Goal: Task Accomplishment & Management: Complete application form

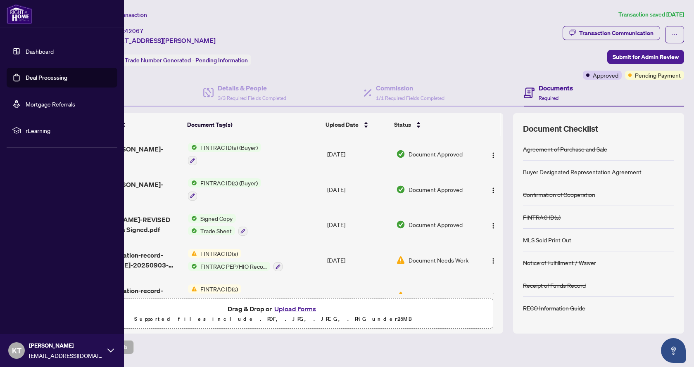
click at [37, 78] on link "Deal Processing" at bounding box center [47, 77] width 42 height 7
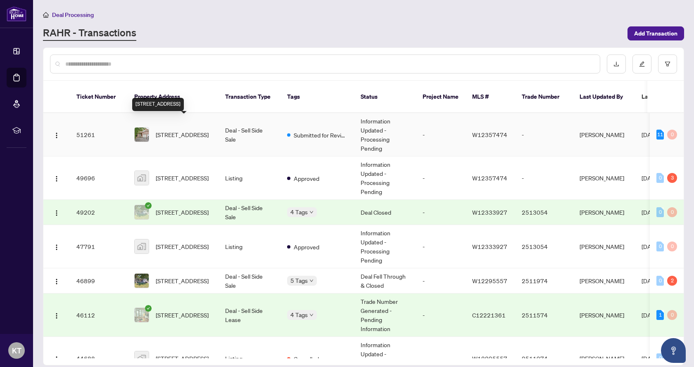
click at [183, 130] on span "[STREET_ADDRESS]" at bounding box center [182, 134] width 53 height 9
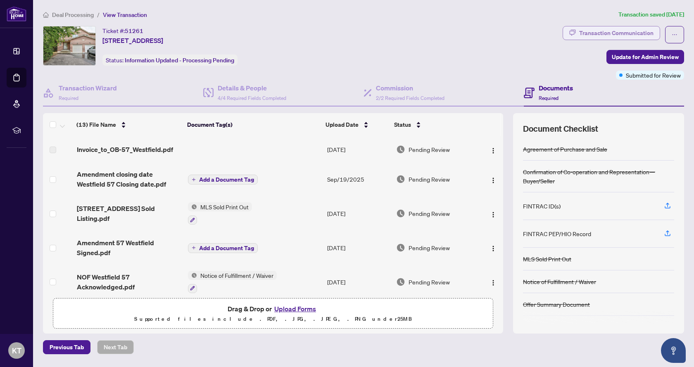
click at [632, 33] on div "Transaction Communication" at bounding box center [616, 32] width 74 height 13
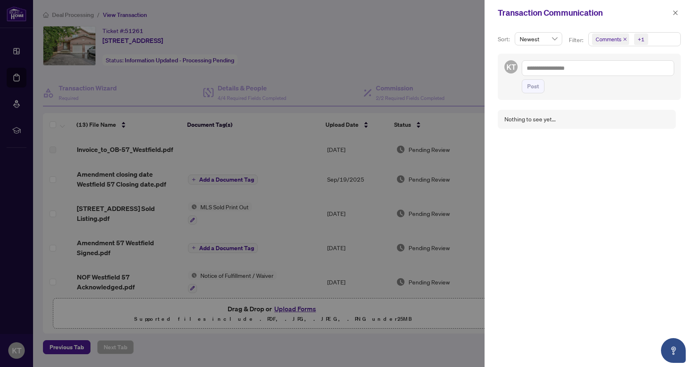
click at [62, 165] on div at bounding box center [347, 183] width 694 height 367
click at [129, 150] on div at bounding box center [347, 183] width 694 height 367
click at [674, 15] on icon "close" at bounding box center [676, 13] width 6 height 6
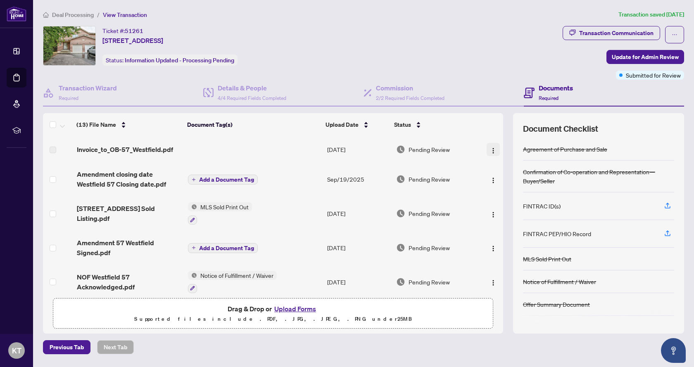
click at [490, 149] on img "button" at bounding box center [493, 151] width 7 height 7
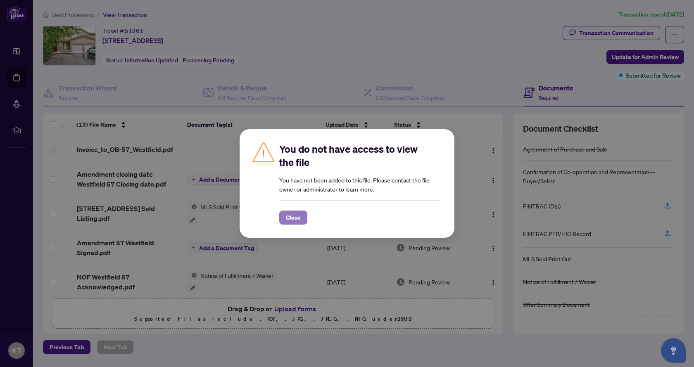
click at [298, 218] on span "Close" at bounding box center [293, 217] width 15 height 13
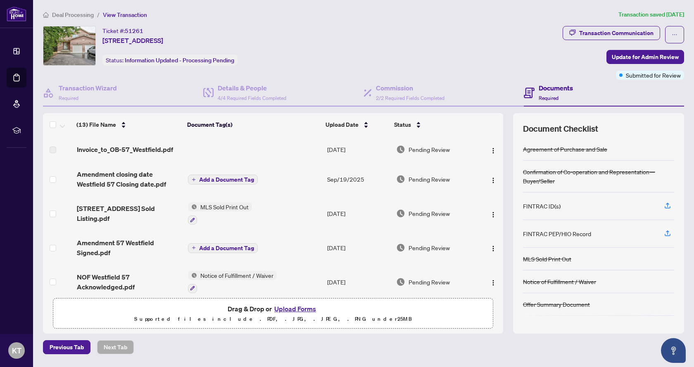
click at [302, 309] on button "Upload Forms" at bounding box center [295, 309] width 47 height 11
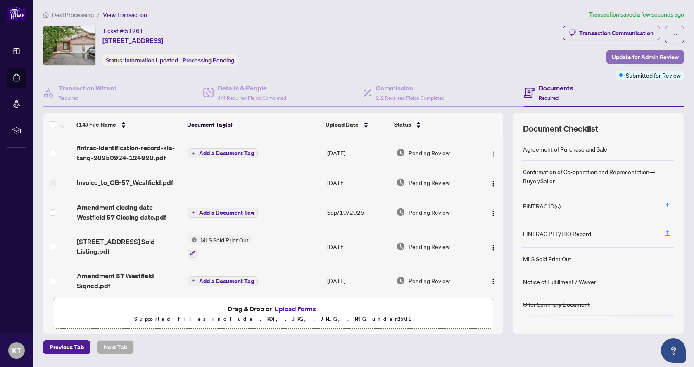
click at [635, 57] on span "Update for Admin Review" at bounding box center [645, 56] width 67 height 13
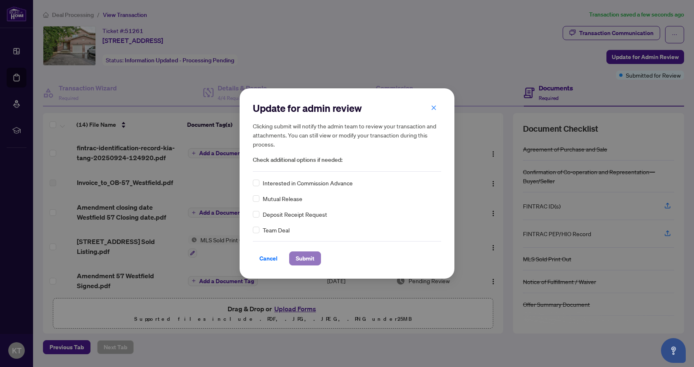
click at [299, 257] on span "Submit" at bounding box center [305, 258] width 19 height 13
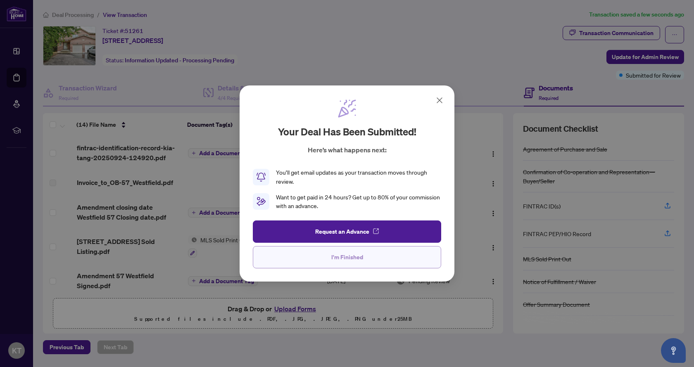
click at [347, 256] on span "I'm Finished" at bounding box center [347, 257] width 32 height 13
